Goal: Transaction & Acquisition: Purchase product/service

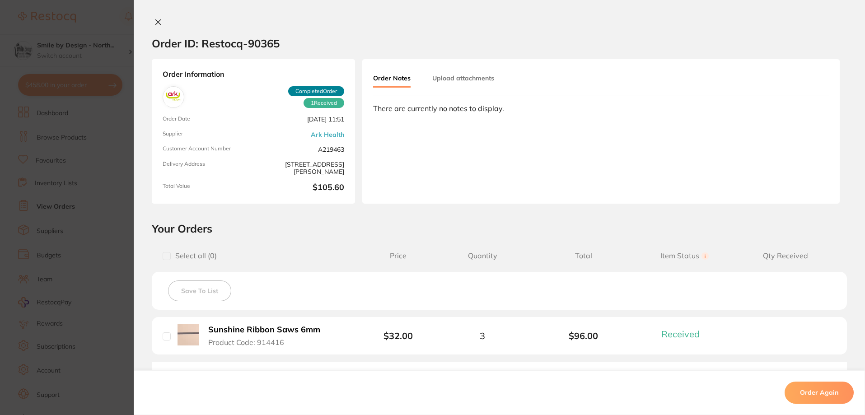
click at [156, 21] on icon at bounding box center [158, 22] width 5 height 5
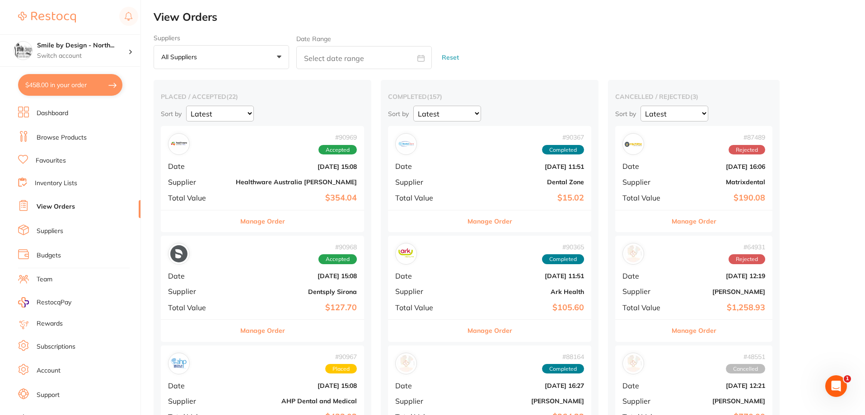
click at [66, 138] on link "Browse Products" at bounding box center [62, 137] width 50 height 9
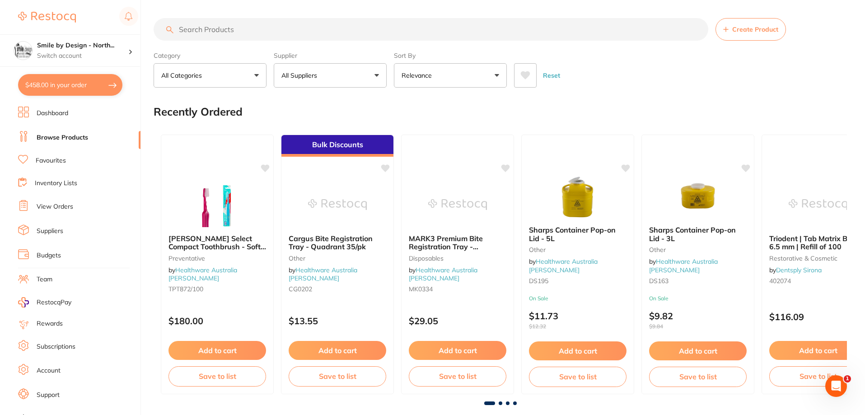
click at [243, 29] on input "search" at bounding box center [431, 29] width 554 height 23
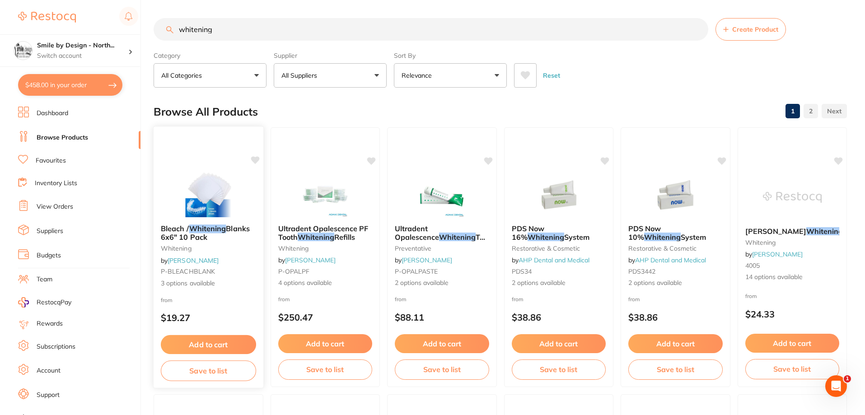
type input "whitening"
click at [213, 345] on button "Add to cart" at bounding box center [208, 344] width 95 height 19
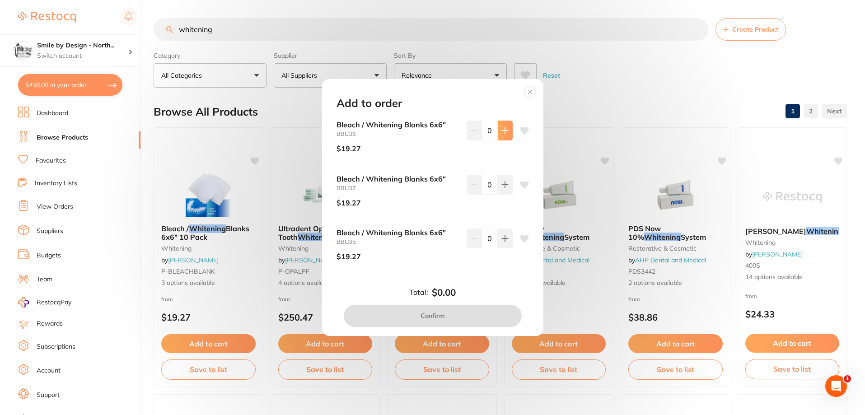
click at [505, 137] on button at bounding box center [505, 131] width 15 height 20
type input "1"
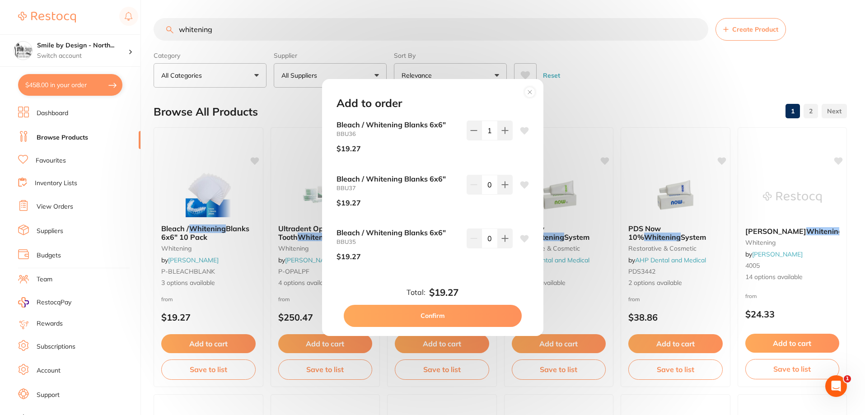
click at [424, 312] on button "Confirm" at bounding box center [433, 316] width 178 height 22
